Goal: Task Accomplishment & Management: Complete application form

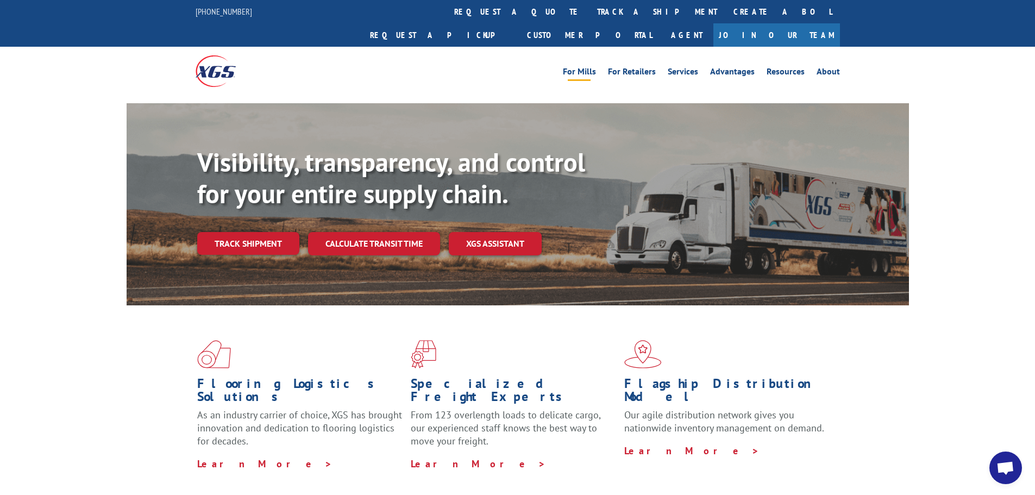
click at [585, 67] on link "For Mills" at bounding box center [579, 73] width 33 height 12
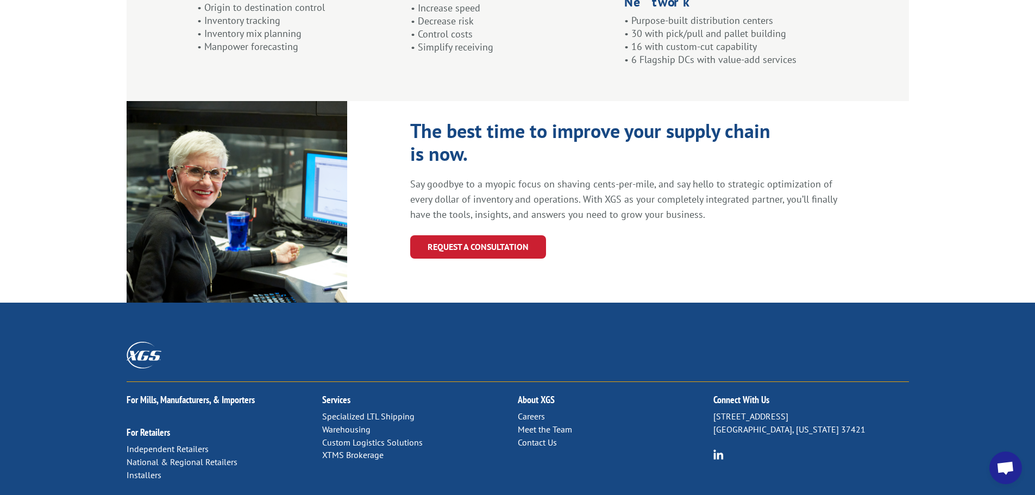
scroll to position [1141, 0]
